Goal: Transaction & Acquisition: Purchase product/service

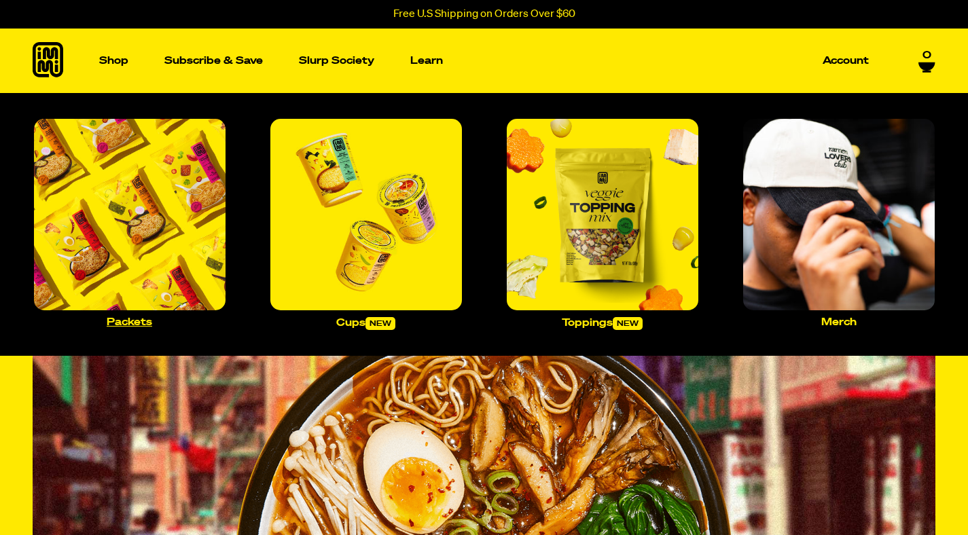
click at [199, 237] on img "Main navigation" at bounding box center [130, 215] width 192 height 192
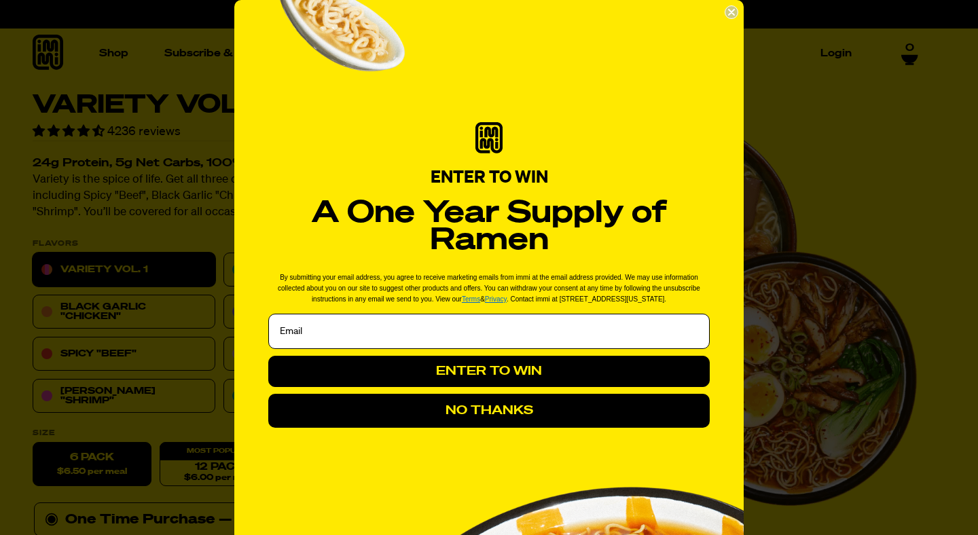
click at [729, 11] on icon "Close dialog" at bounding box center [731, 12] width 5 height 5
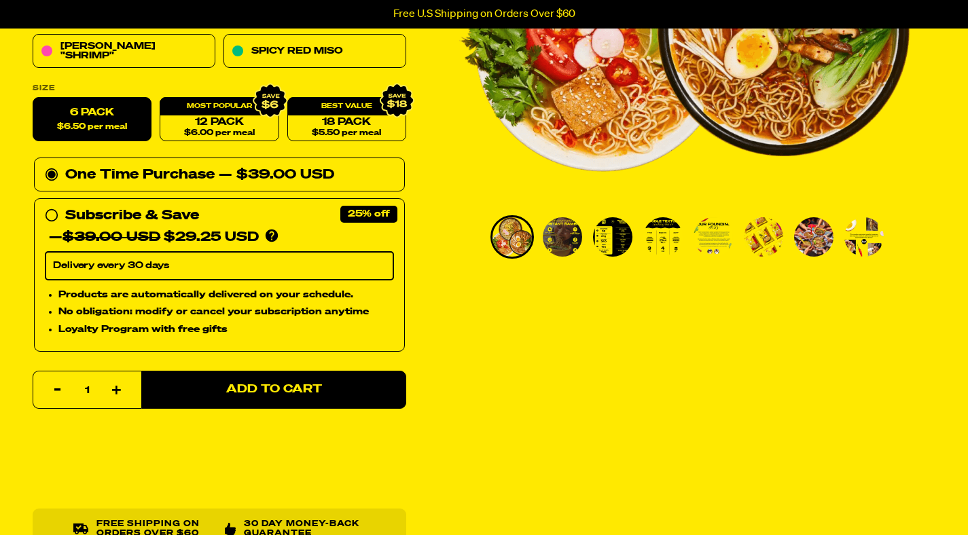
scroll to position [295, 0]
